Goal: Information Seeking & Learning: Learn about a topic

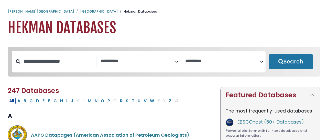
select select "Database Subject Filter"
select select "Database Vendors Filter"
click at [79, 65] on input "Search database by title or keyword" at bounding box center [58, 61] width 76 height 8
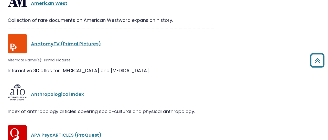
scroll to position [1333, 0]
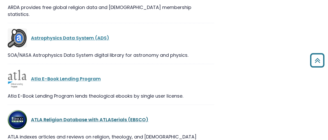
click at [105, 116] on link "ATLA Religion Database with ATLASerials (EBSCO)" at bounding box center [90, 119] width 118 height 6
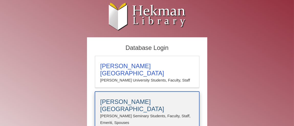
click at [143, 91] on div "[PERSON_NAME][GEOGRAPHIC_DATA][PERSON_NAME] Students, Faculty, Staff, Emeriti, …" at bounding box center [147, 110] width 105 height 39
